Goal: Task Accomplishment & Management: Use online tool/utility

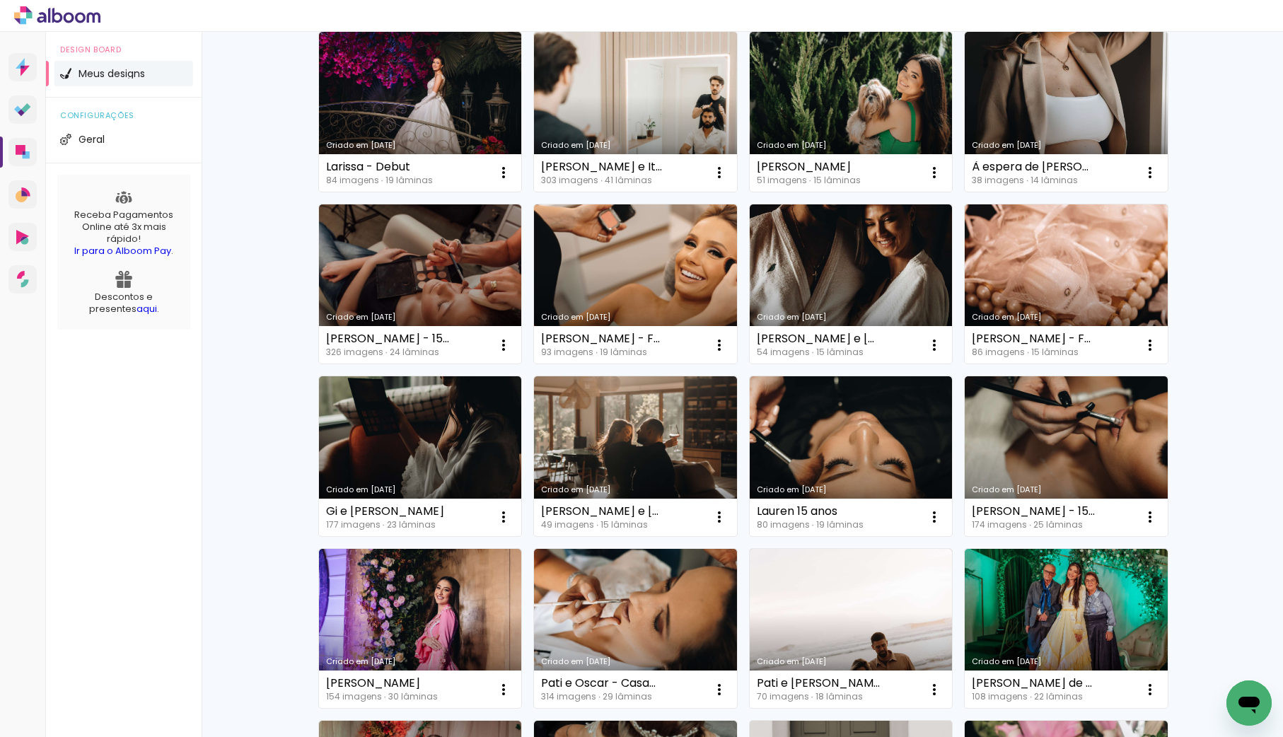
scroll to position [163, 0]
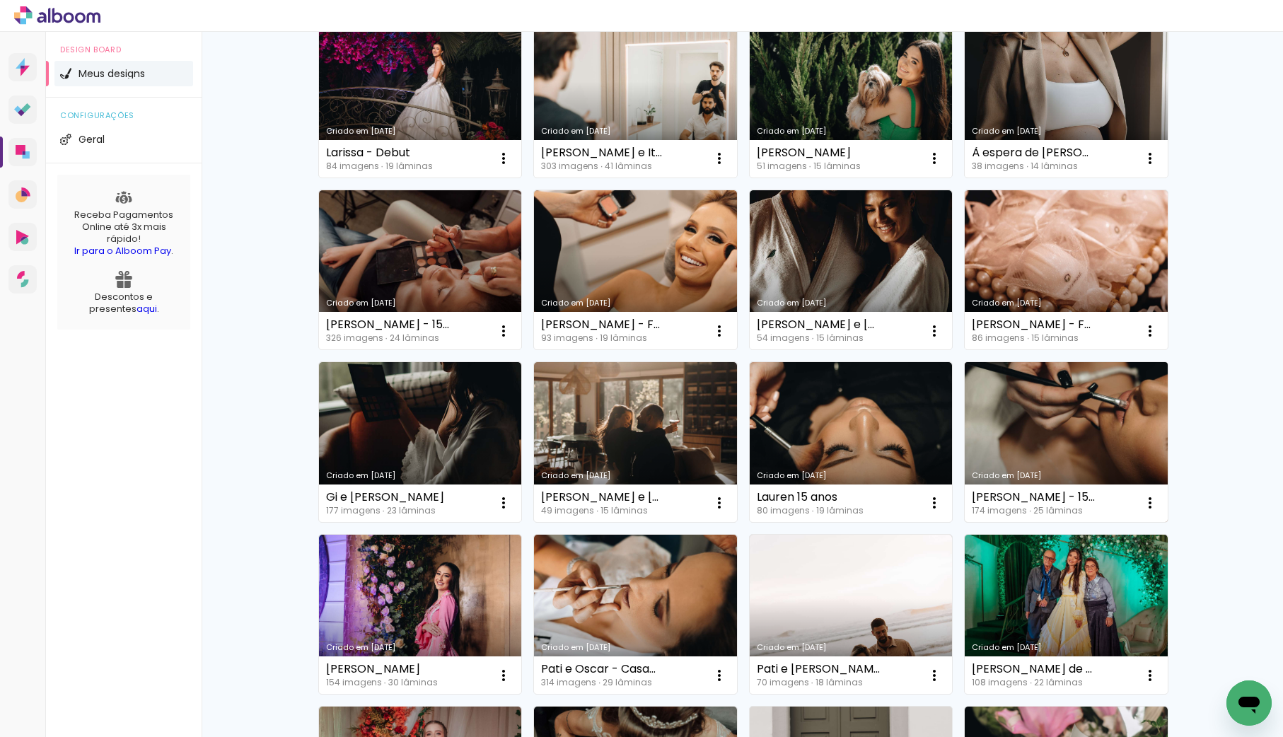
click at [1112, 428] on link "Criado em [DATE]" at bounding box center [1066, 442] width 203 height 160
